Goal: Information Seeking & Learning: Learn about a topic

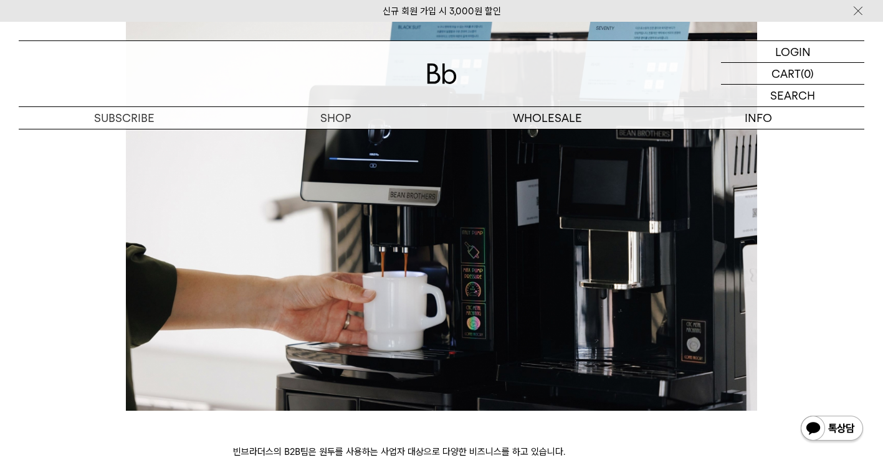
scroll to position [119, 0]
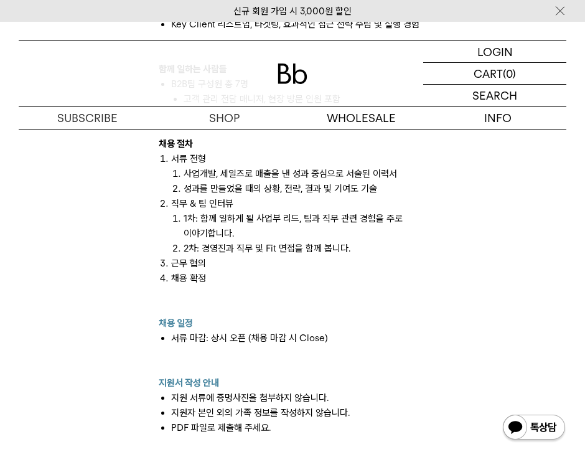
scroll to position [1121, 0]
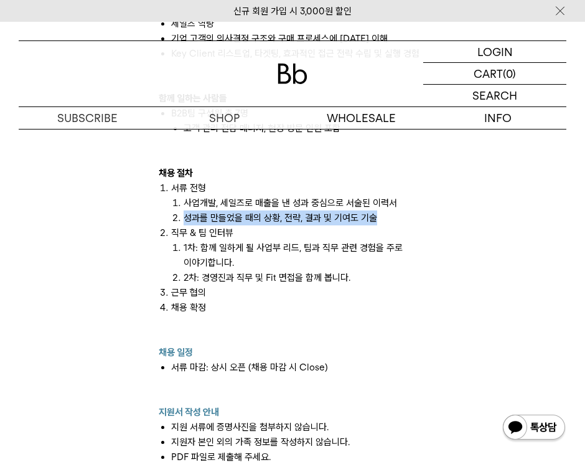
drag, startPoint x: 186, startPoint y: 220, endPoint x: 379, endPoint y: 224, distance: 192.5
click at [379, 224] on li "성과를 만들었을 때의 상황, 전략, 결과 및 기여도 기술" at bounding box center [305, 218] width 243 height 15
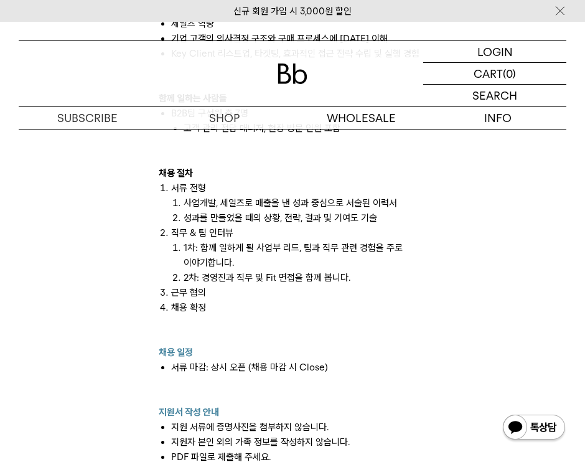
click at [206, 210] on li "사업개발, 세일즈로 매출을 낸 성과 중심으로 서술된 이력서" at bounding box center [305, 203] width 243 height 15
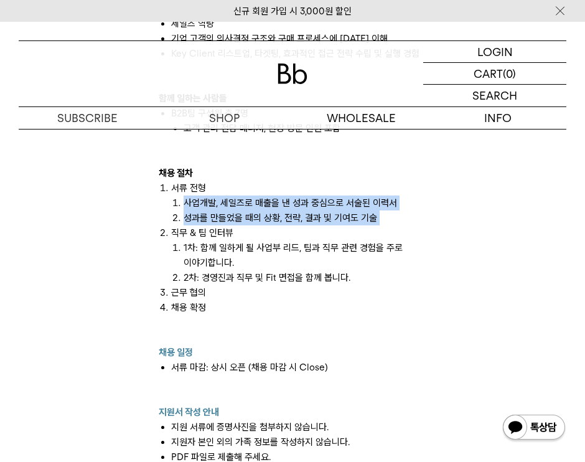
drag, startPoint x: 175, startPoint y: 204, endPoint x: 378, endPoint y: 227, distance: 204.3
click at [378, 227] on ol "서류 전형 사업개발, 세일즈로 매출을 낸 성과 중심으로 서술된 이력서 성과를 만들었을 때의 상황, 전략, 결과 및 기여도 기술 직무 & 팀 인…" at bounding box center [293, 263] width 268 height 164
copy ol "사업개발, 세일즈로 매출을 낸 성과 중심으로 서술된 이력서 성과를 만들었을 때의 상황, 전략, 결과 및 기여도 기술"
click at [309, 209] on li "사업개발, 세일즈로 매출을 낸 성과 중심으로 서술된 이력서" at bounding box center [305, 203] width 243 height 15
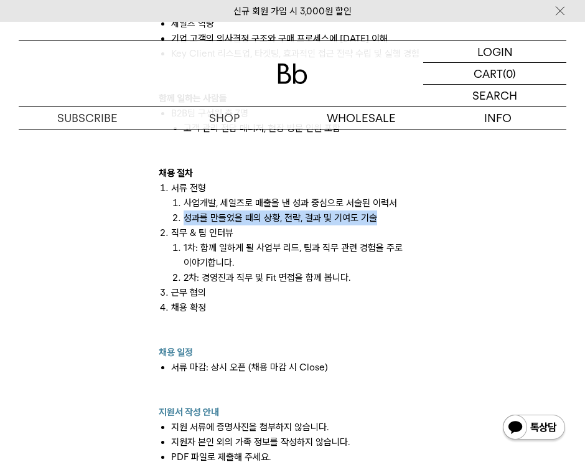
drag, startPoint x: 185, startPoint y: 220, endPoint x: 379, endPoint y: 217, distance: 194.3
click at [379, 217] on li "성과를 만들었을 때의 상황, 전략, 결과 및 기여도 기술" at bounding box center [305, 218] width 243 height 15
copy li "성과를 만들었을 때의 상황, 전략, 결과 및 기여도 기술"
